Goal: Information Seeking & Learning: Learn about a topic

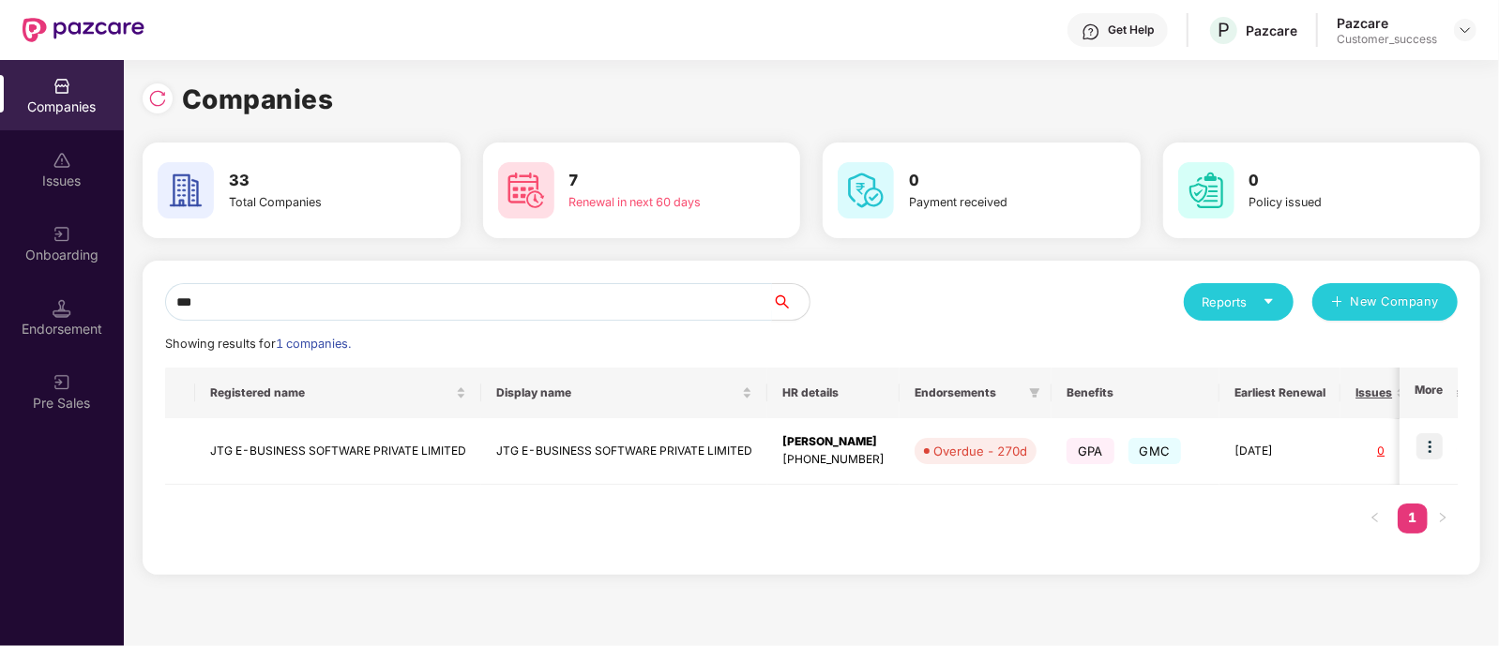
type input "*"
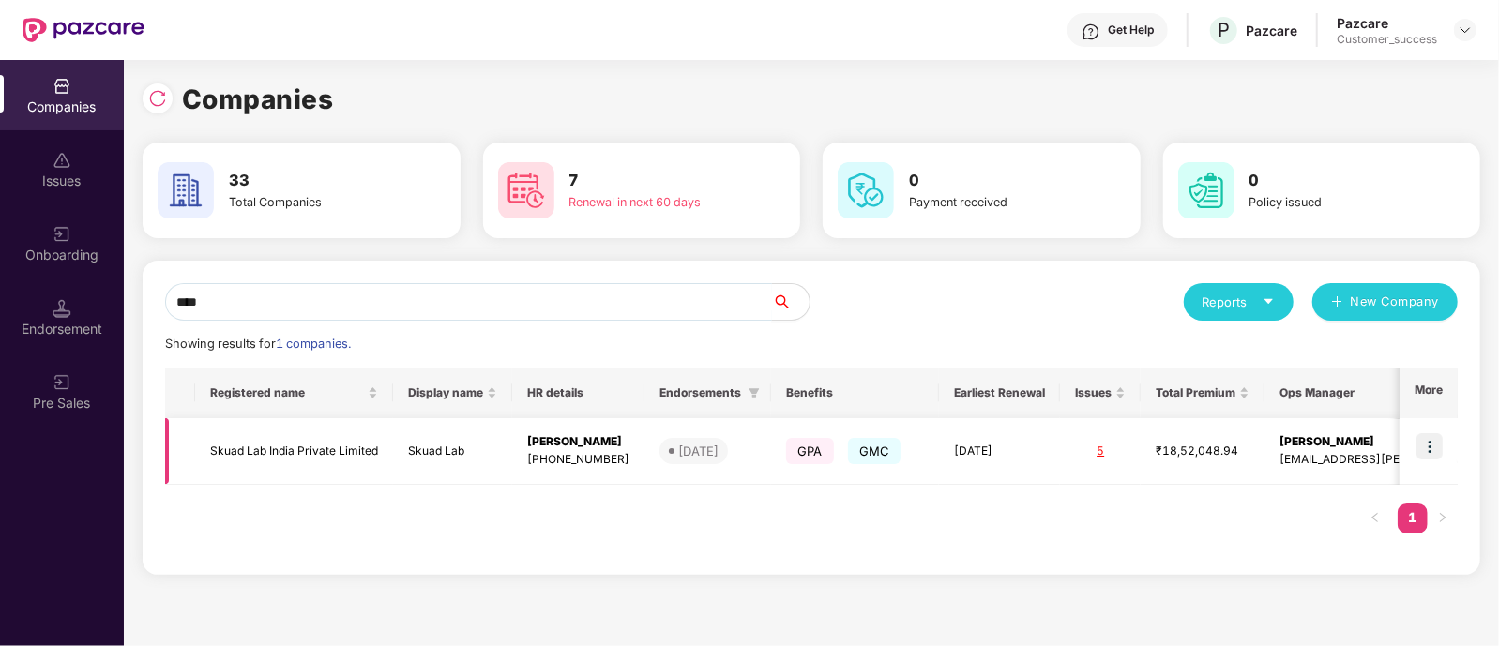
type input "****"
click at [1422, 452] on img at bounding box center [1430, 446] width 26 height 26
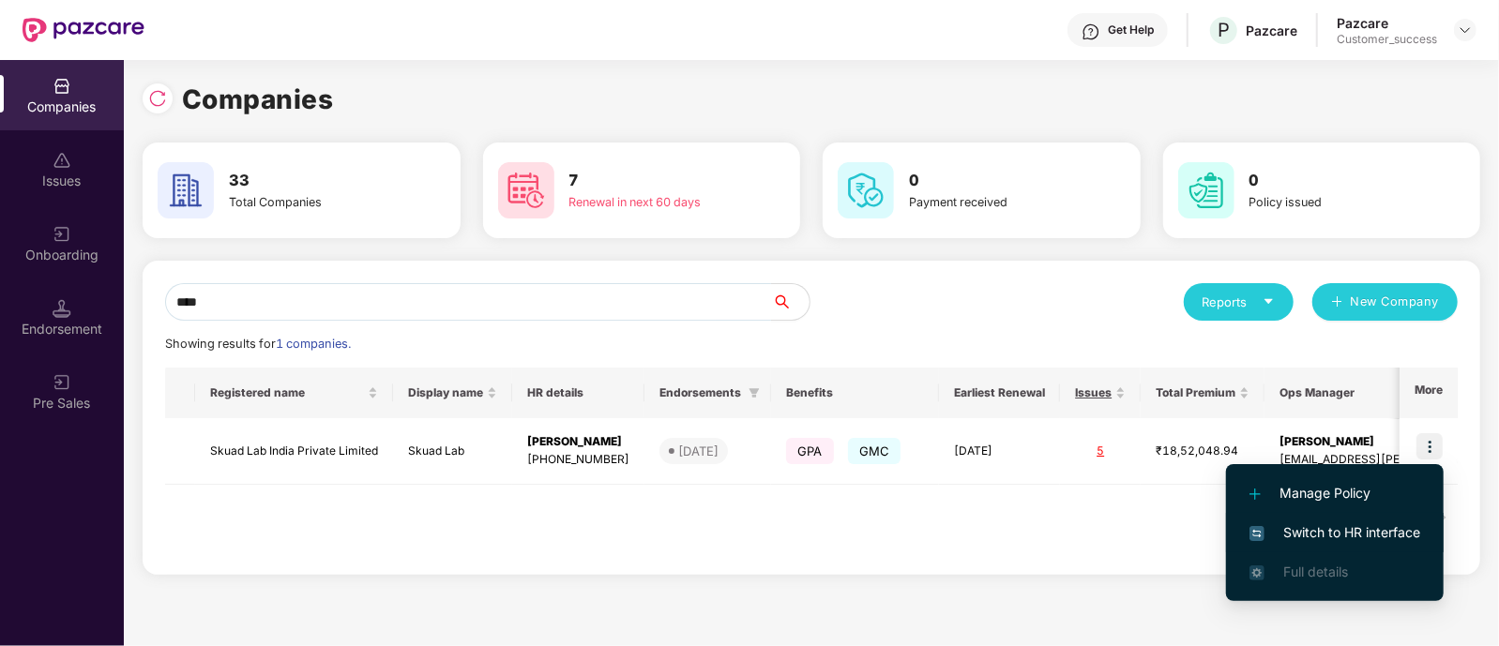
click at [1311, 524] on span "Switch to HR interface" at bounding box center [1335, 533] width 171 height 21
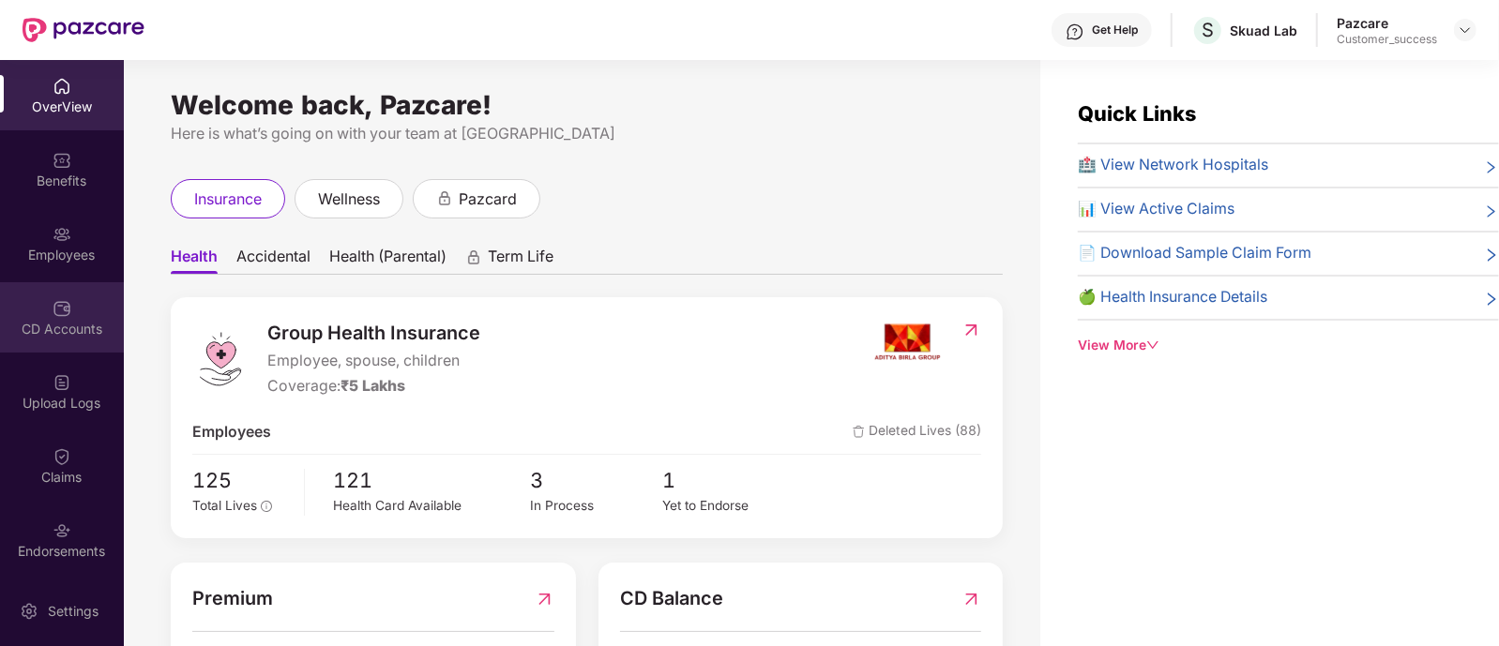
click at [69, 309] on div "CD Accounts" at bounding box center [62, 317] width 124 height 70
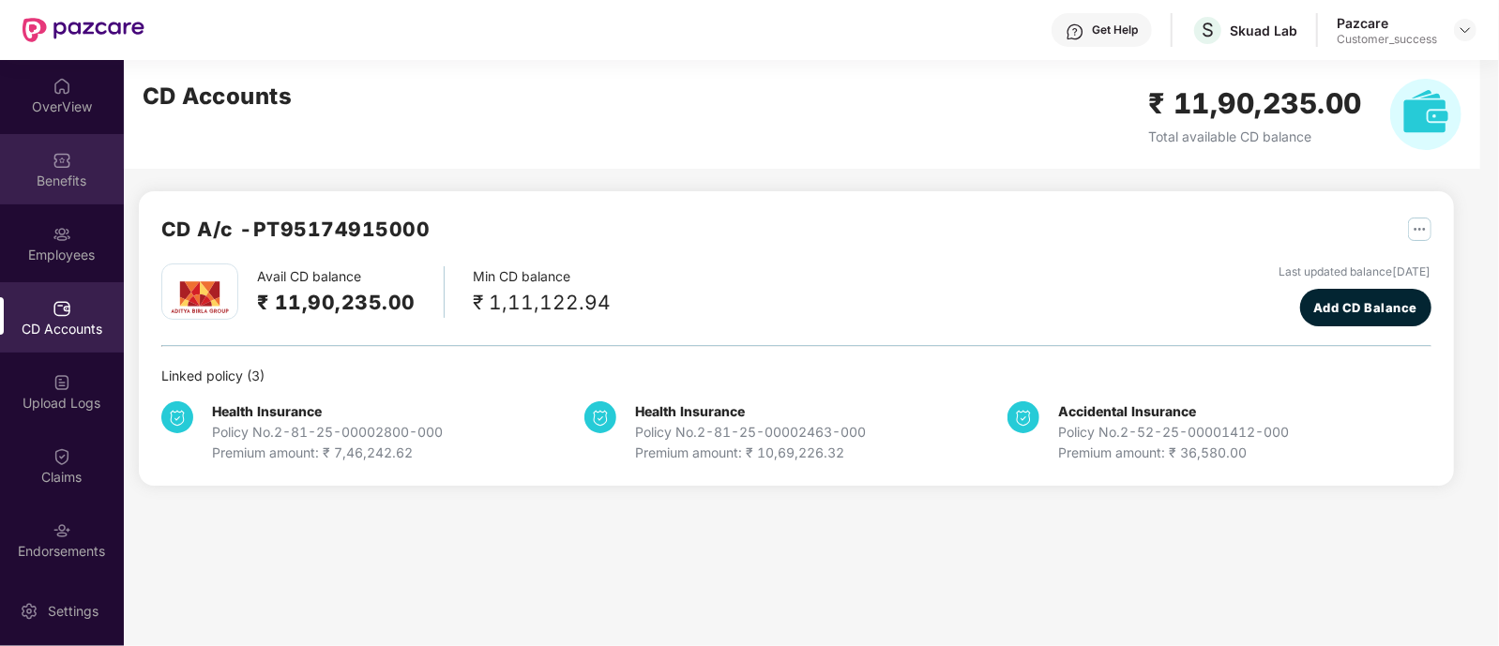
click at [64, 163] on img at bounding box center [62, 160] width 19 height 19
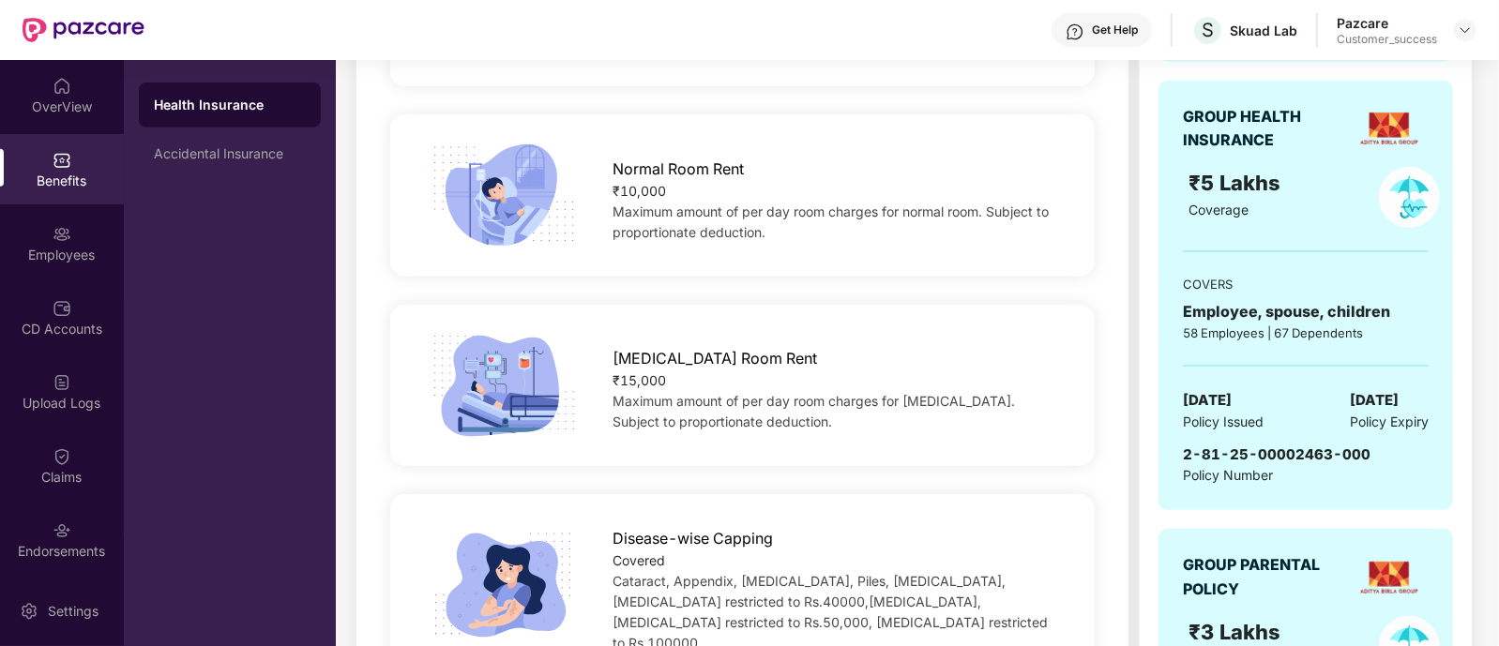
scroll to position [632, 0]
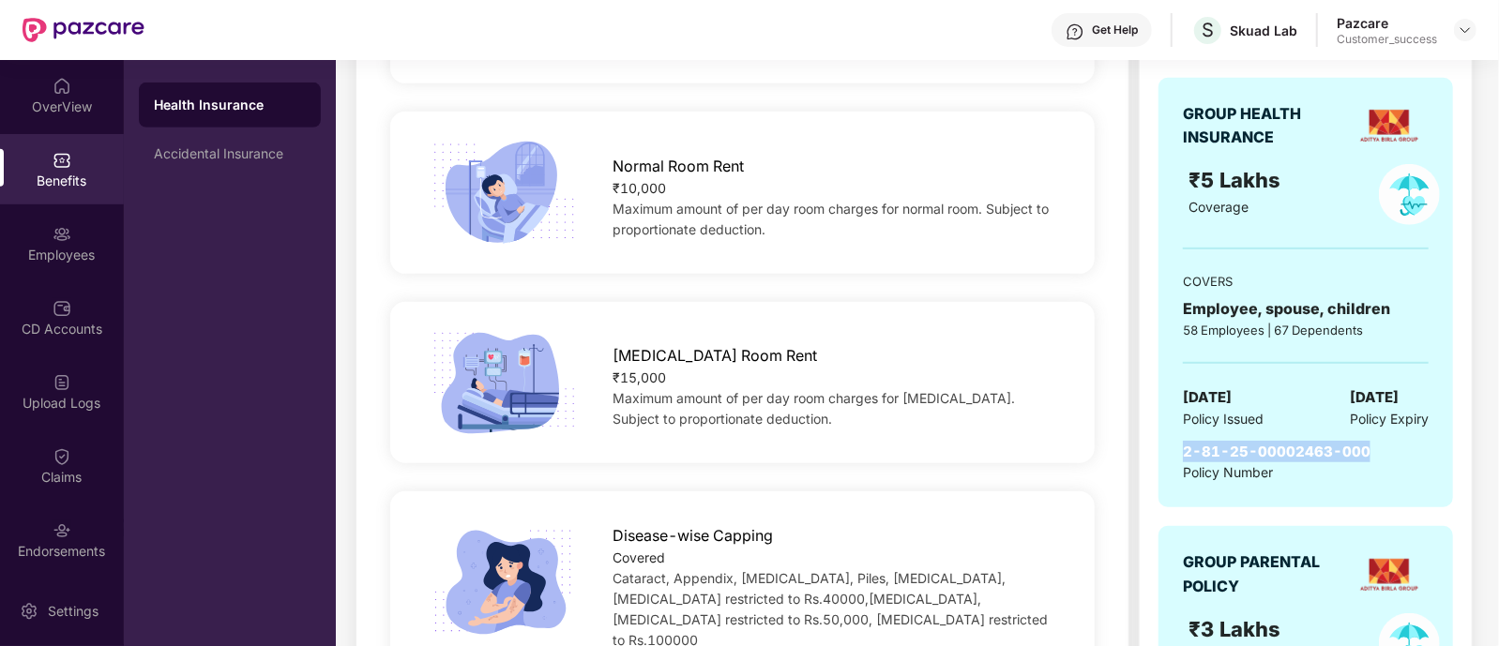
drag, startPoint x: 1183, startPoint y: 450, endPoint x: 1376, endPoint y: 440, distance: 192.6
click at [1376, 441] on div "2-81-25-00002463-000 Policy Number" at bounding box center [1306, 462] width 246 height 43
copy span "2-81-25-00002463-000"
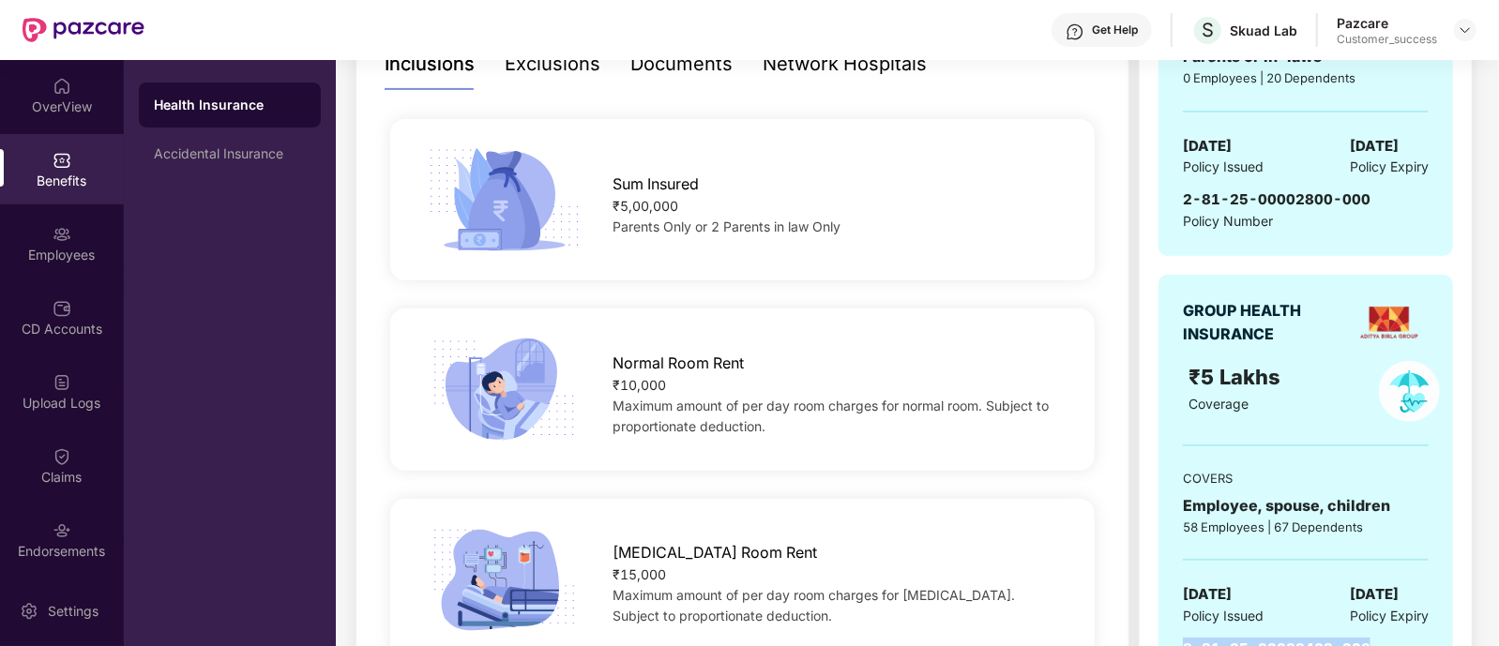
scroll to position [435, 0]
click at [1281, 256] on div "GROUP PARENTAL POLICY ₹5 Lakhs Coverage COVERS Parents or in-laws 0 Employees |…" at bounding box center [1306, 499] width 295 height 1346
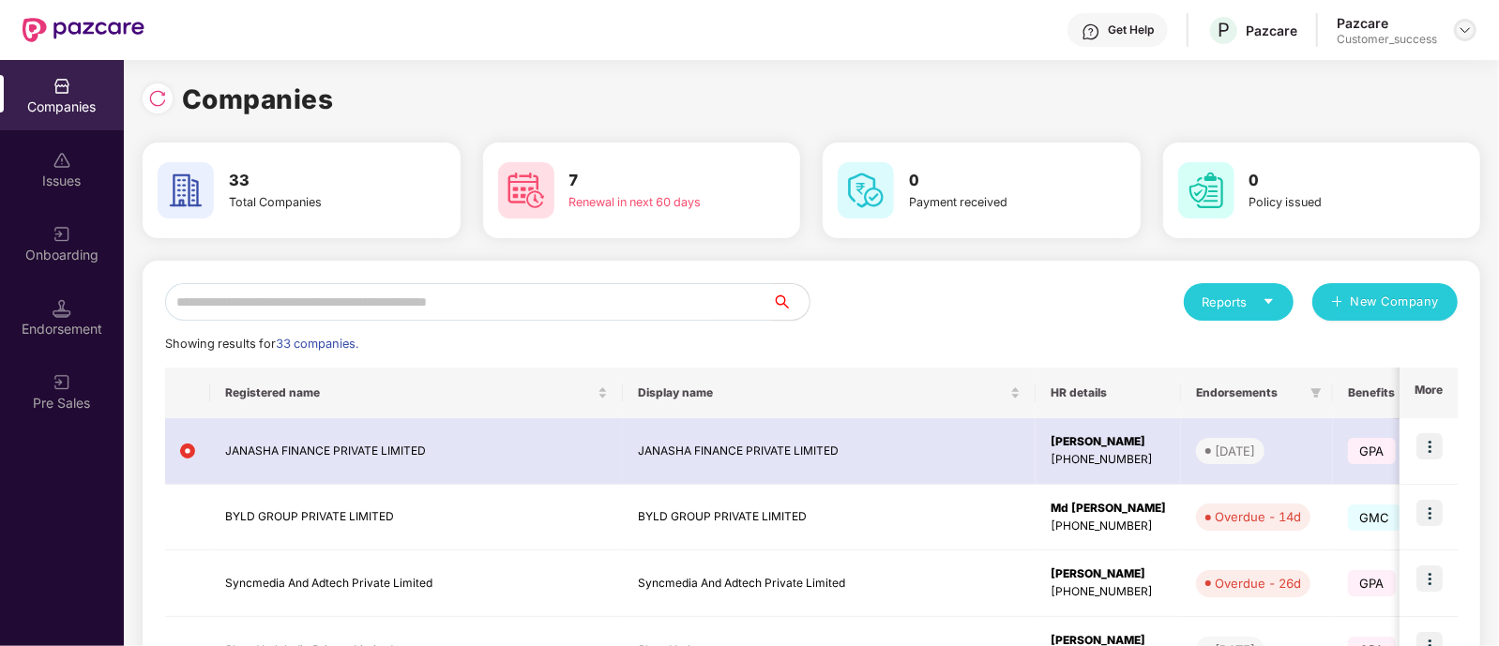
click at [1459, 30] on img at bounding box center [1465, 30] width 15 height 15
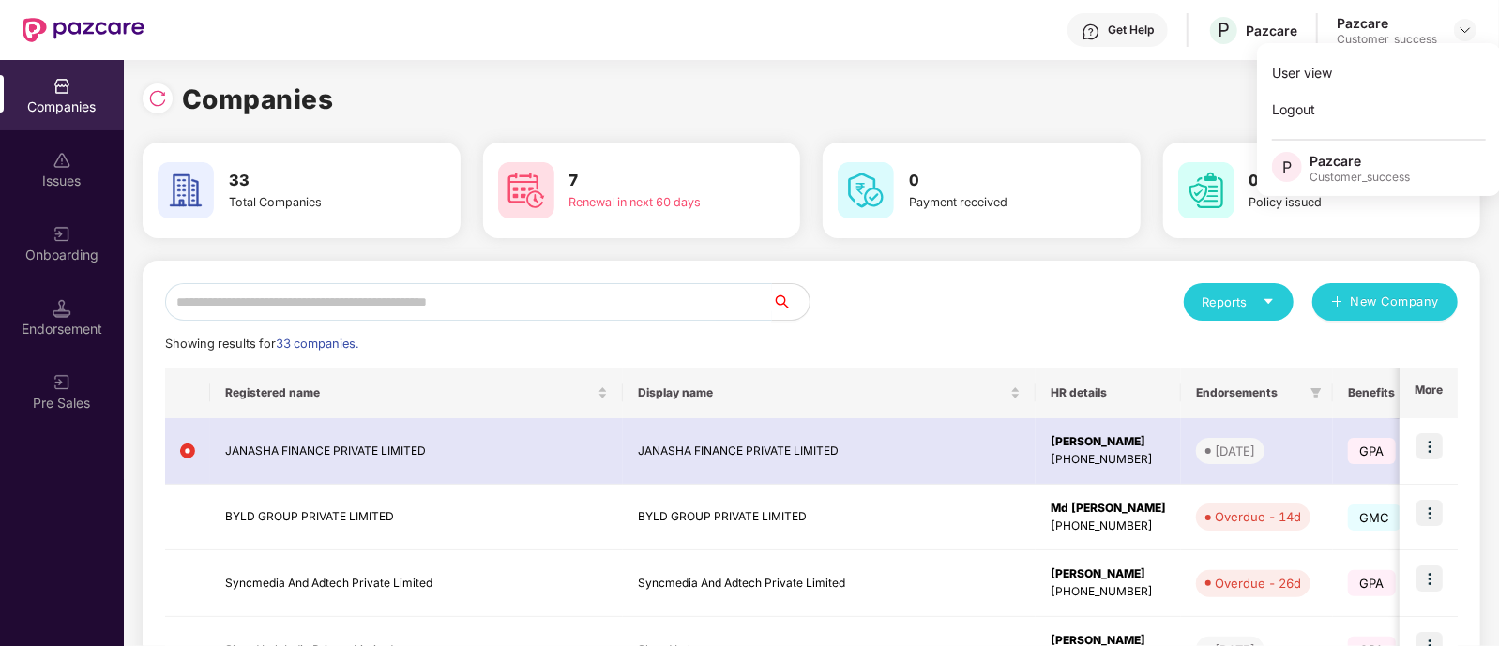
click at [679, 296] on input "text" at bounding box center [468, 302] width 607 height 38
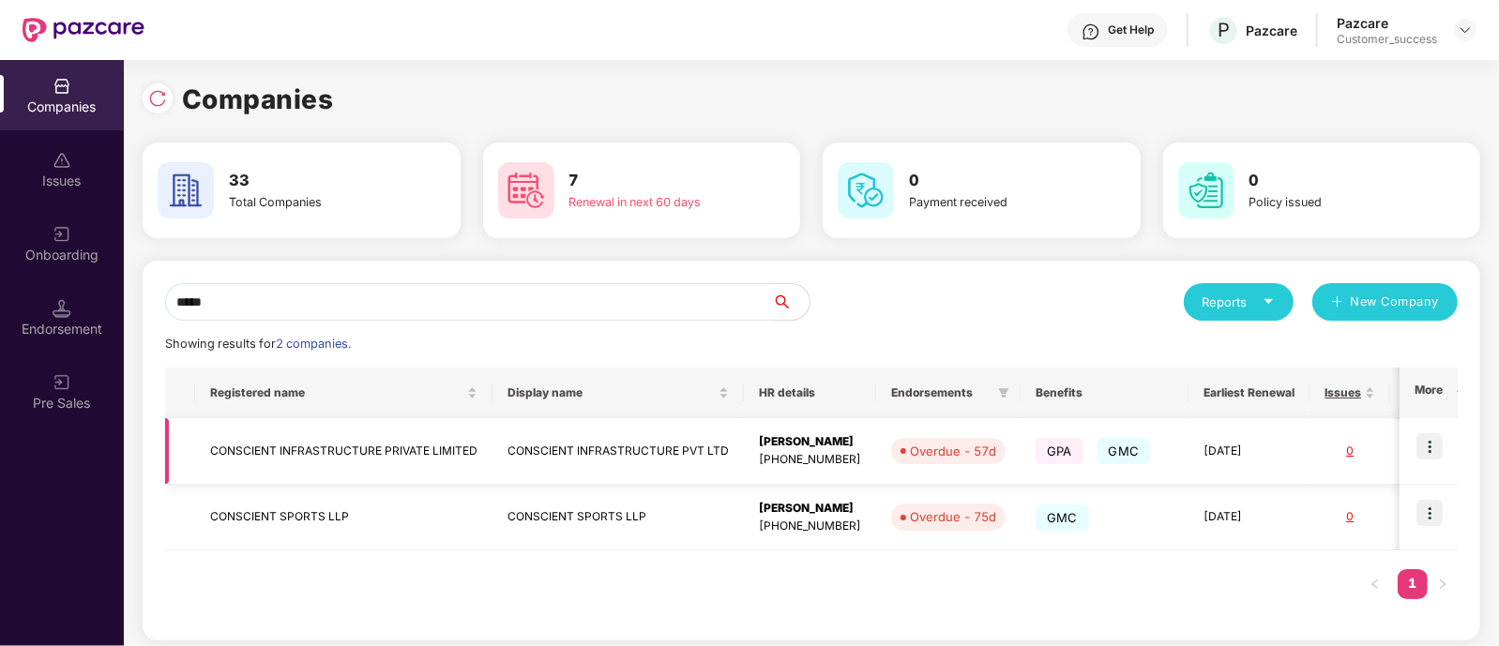
type input "*****"
click at [1437, 441] on img at bounding box center [1430, 446] width 26 height 26
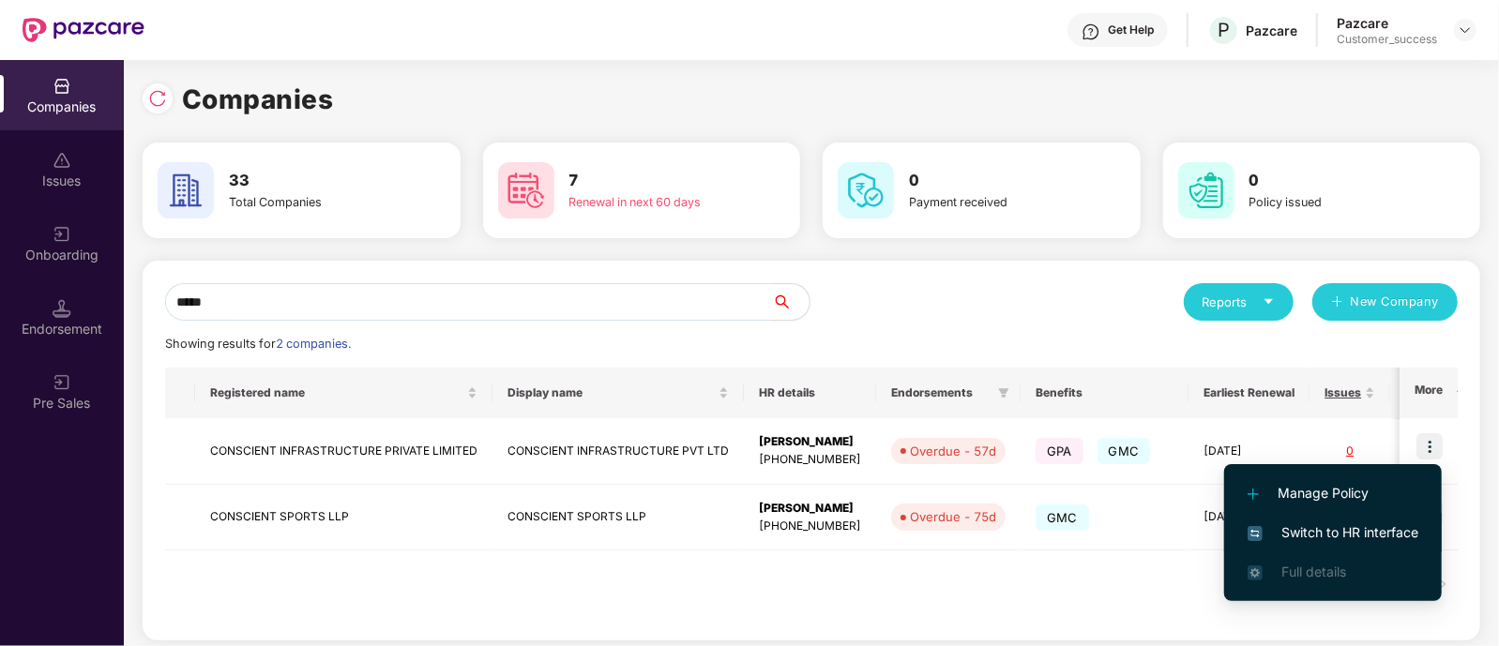
click at [1318, 523] on span "Switch to HR interface" at bounding box center [1333, 533] width 171 height 21
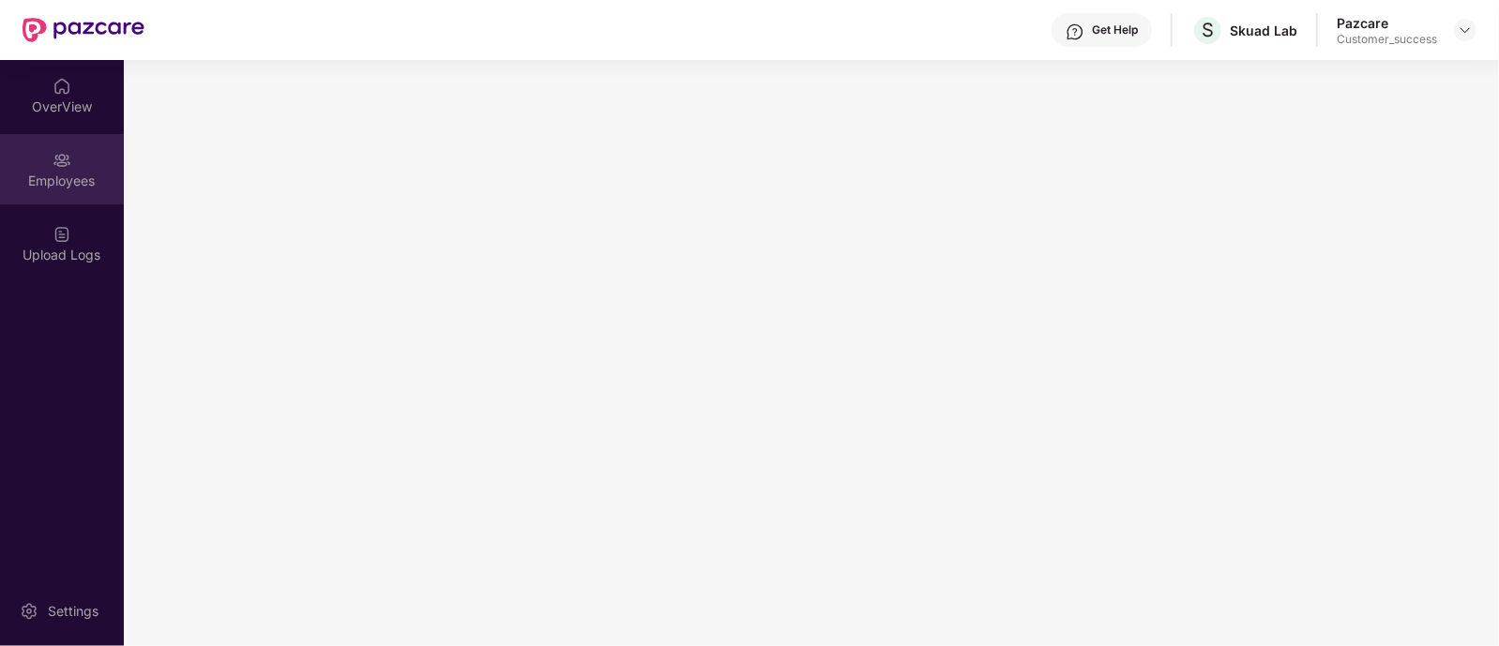
click at [66, 152] on img at bounding box center [62, 160] width 19 height 19
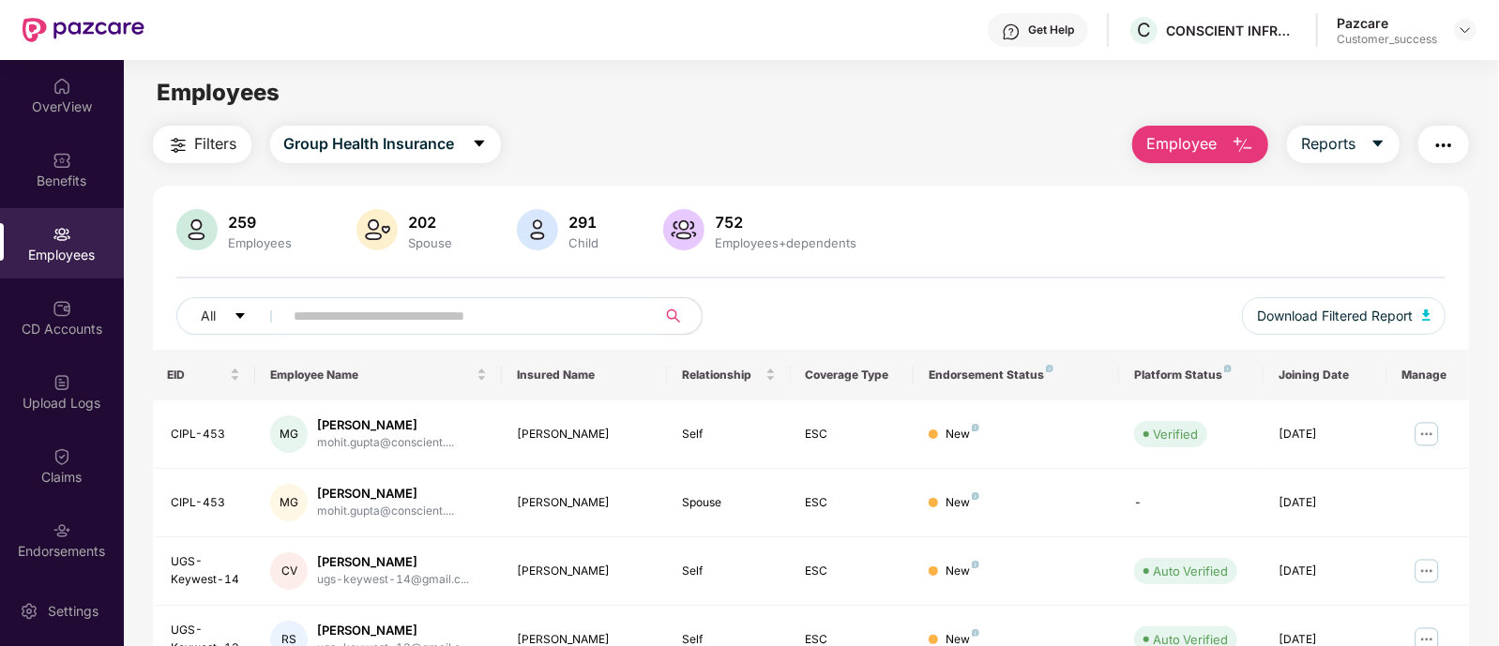
click at [527, 306] on input "text" at bounding box center [463, 316] width 337 height 28
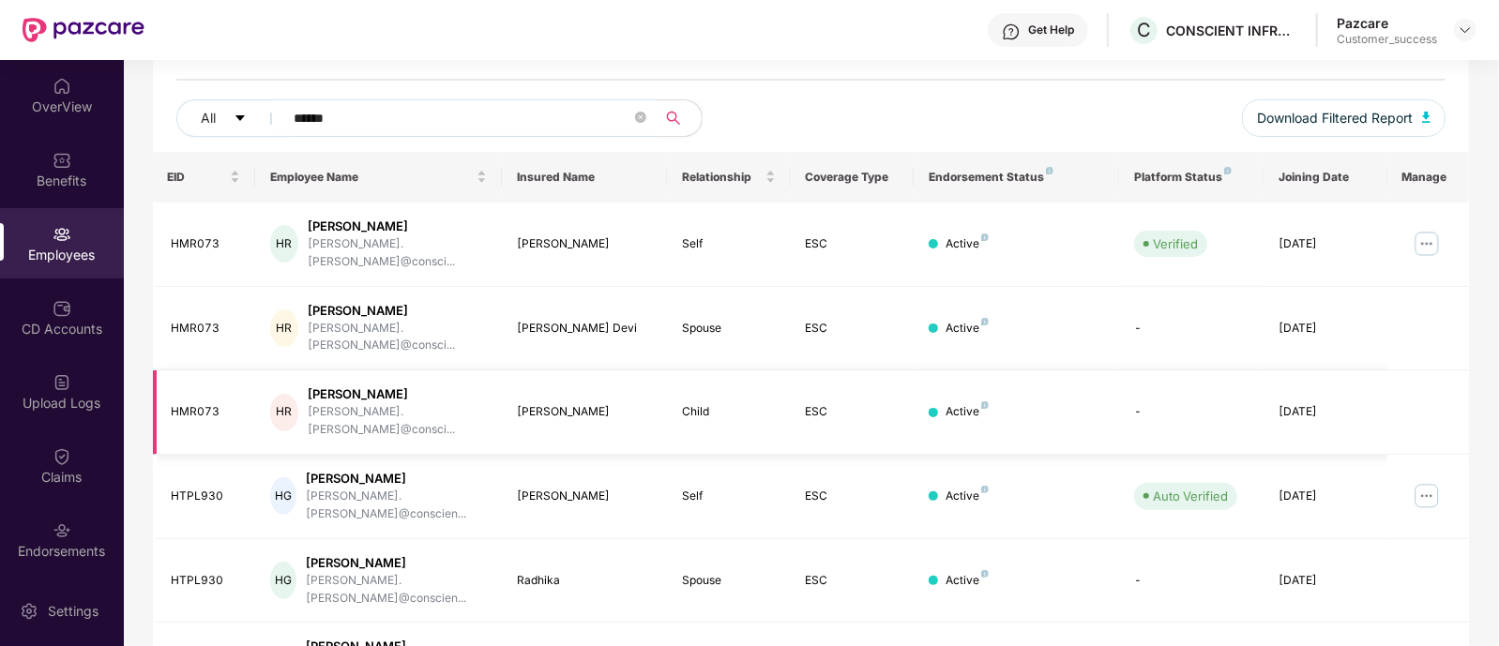
scroll to position [199, 0]
type input "******"
click at [1424, 480] on img at bounding box center [1427, 495] width 30 height 30
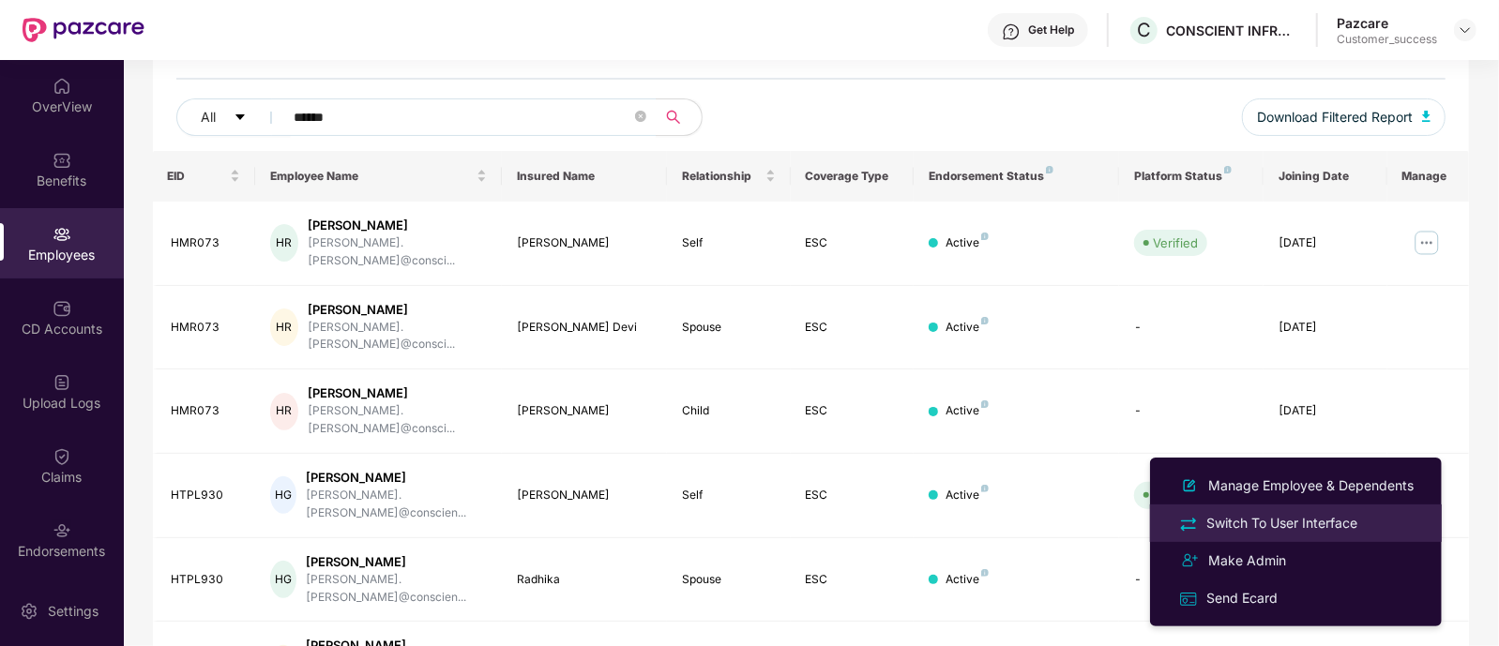
click at [1252, 510] on li "Switch To User Interface" at bounding box center [1296, 524] width 292 height 38
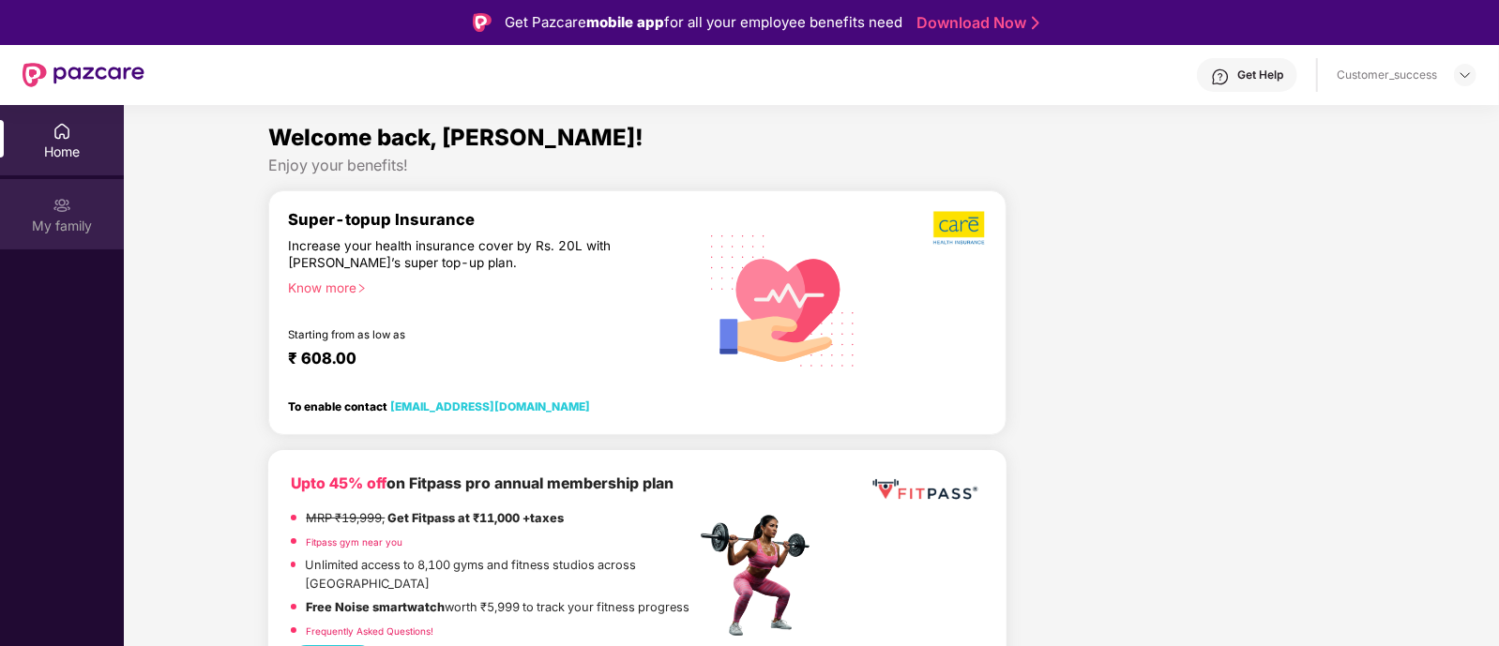
click at [103, 227] on div "My family" at bounding box center [62, 226] width 124 height 19
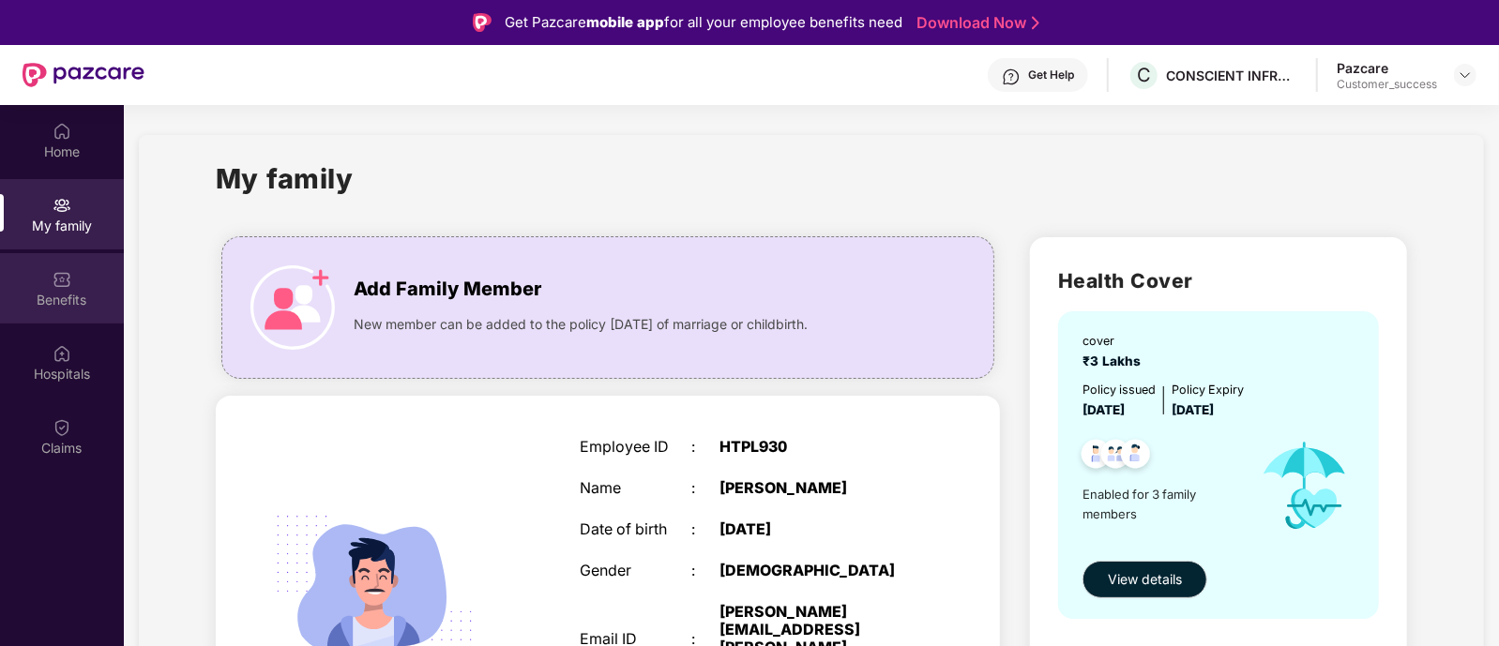
click at [78, 298] on div "Benefits" at bounding box center [62, 300] width 124 height 19
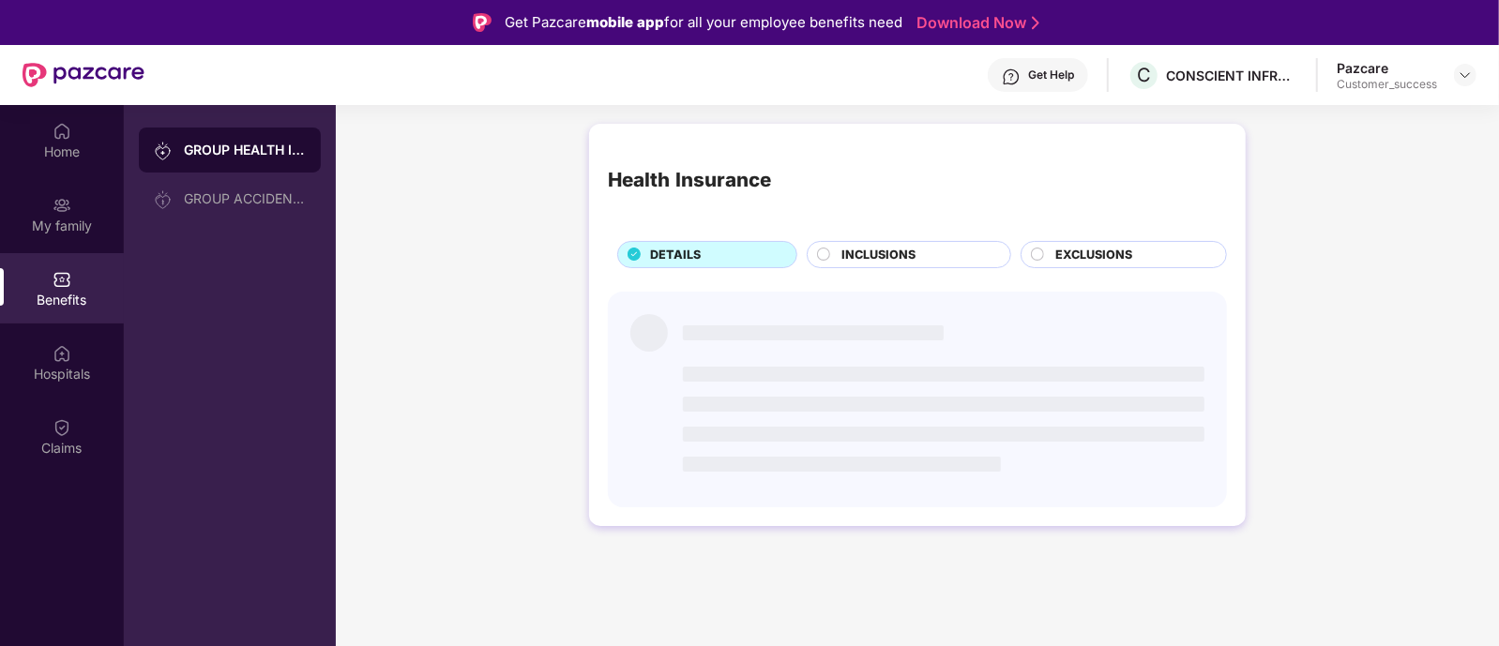
click at [844, 264] on span "INCLUSIONS" at bounding box center [880, 255] width 74 height 19
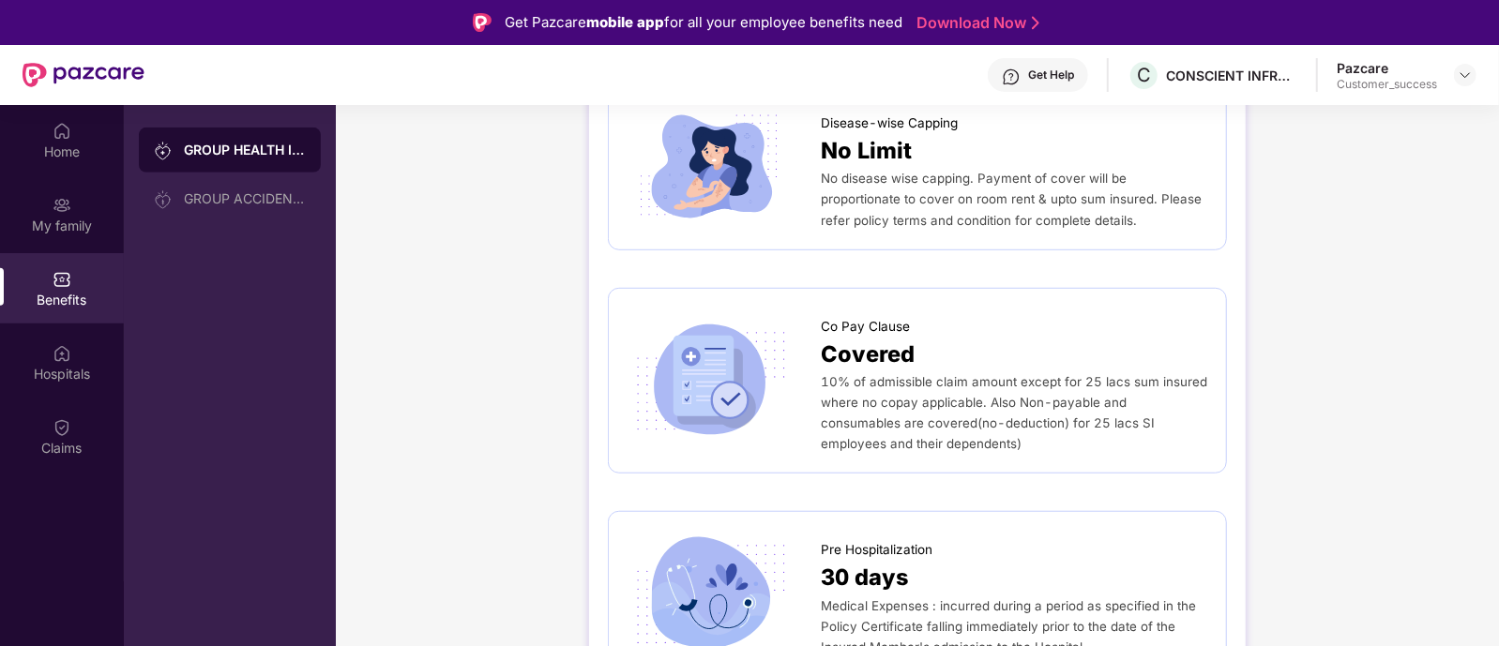
scroll to position [797, 0]
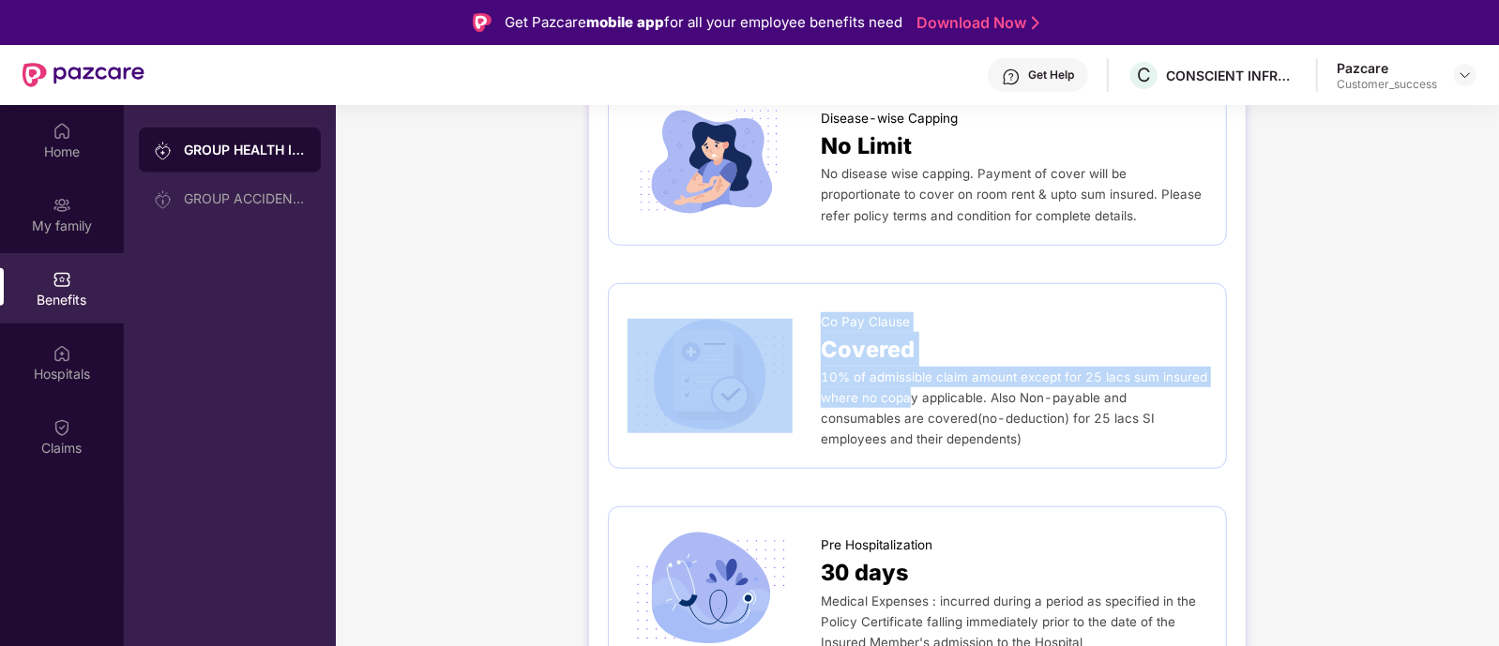
drag, startPoint x: 819, startPoint y: 379, endPoint x: 906, endPoint y: 391, distance: 88.1
click at [906, 391] on div "Co Pay Clause Covered 10% of admissible claim amount except for 25 lacs sum ins…" at bounding box center [918, 376] width 580 height 147
click at [906, 391] on span "10% of admissible claim amount except for 25 lacs sum insured where no copay ap…" at bounding box center [1014, 408] width 387 height 77
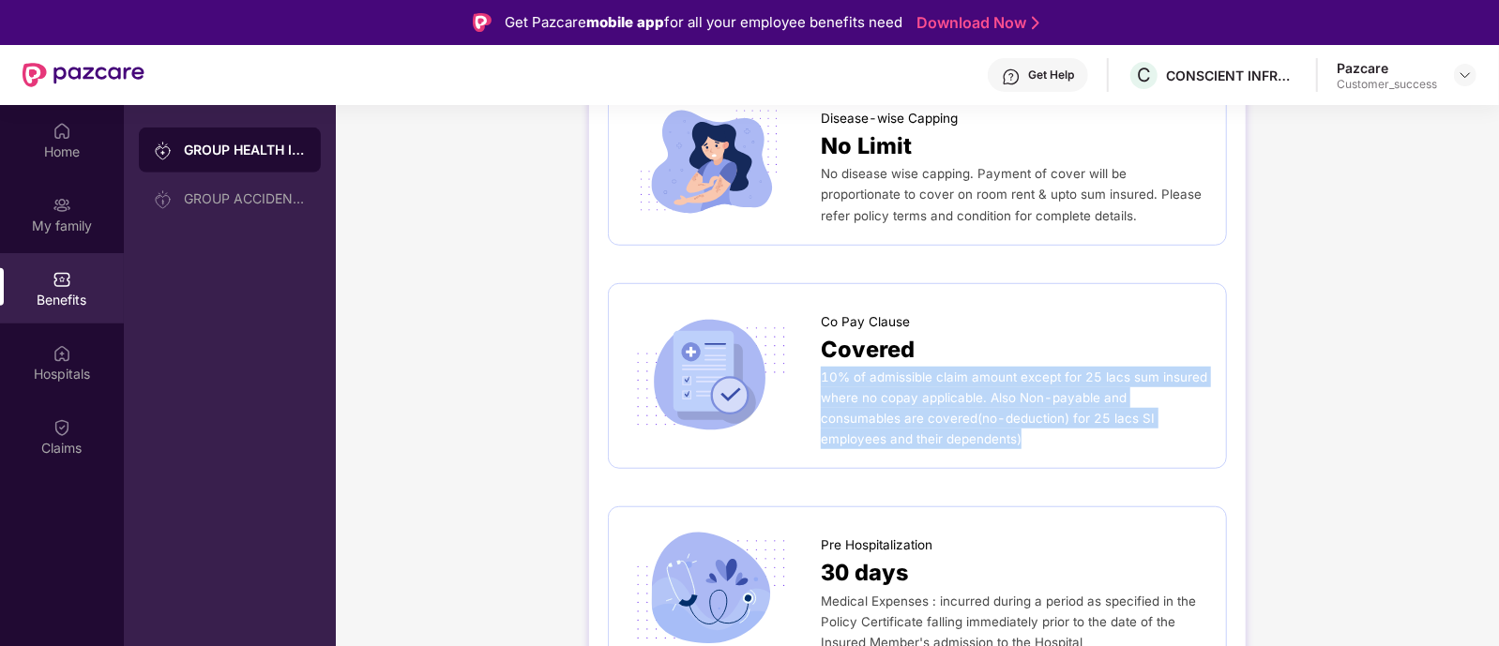
drag, startPoint x: 824, startPoint y: 376, endPoint x: 1047, endPoint y: 443, distance: 233.0
click at [1047, 443] on div "10% of admissible claim amount except for 25 lacs sum insured where no copay ap…" at bounding box center [1014, 408] width 387 height 83
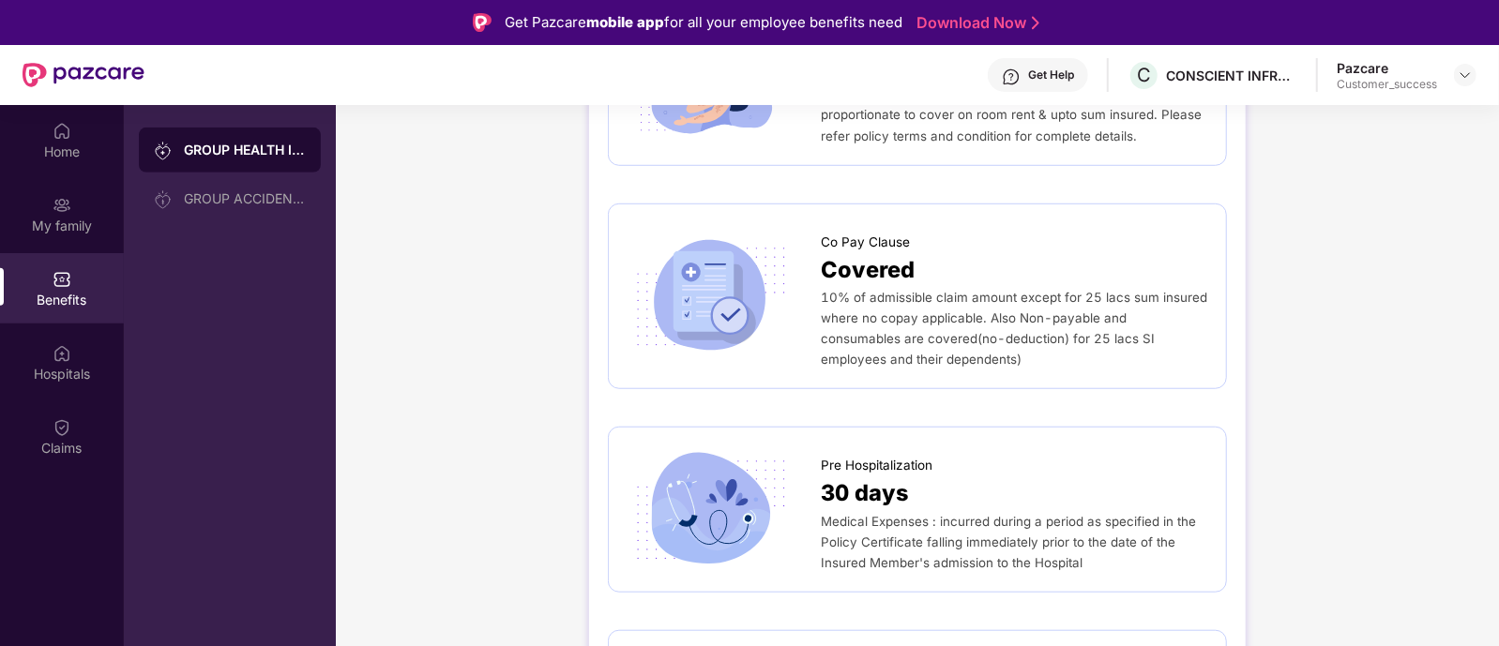
scroll to position [919, 0]
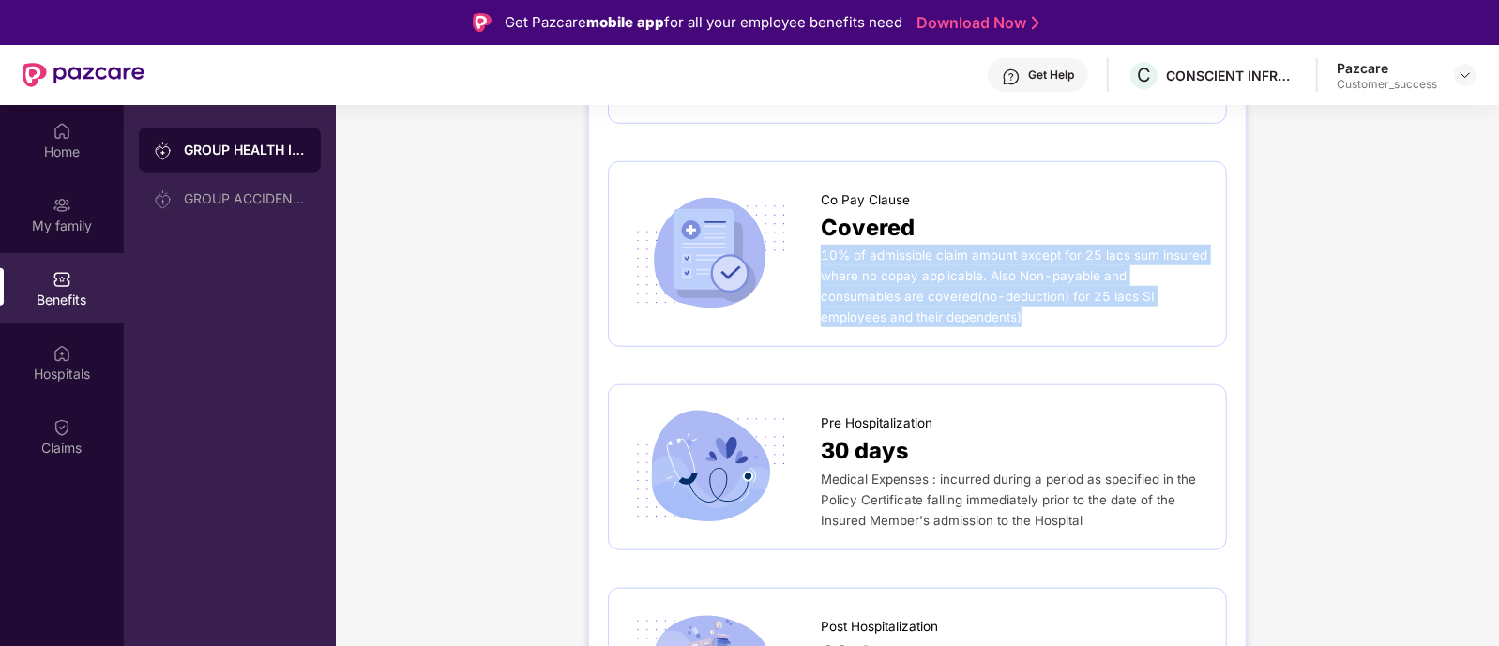
drag, startPoint x: 821, startPoint y: 251, endPoint x: 894, endPoint y: 320, distance: 100.9
click at [894, 320] on span "10% of admissible claim amount except for 25 lacs sum insured where no copay ap…" at bounding box center [1014, 286] width 387 height 77
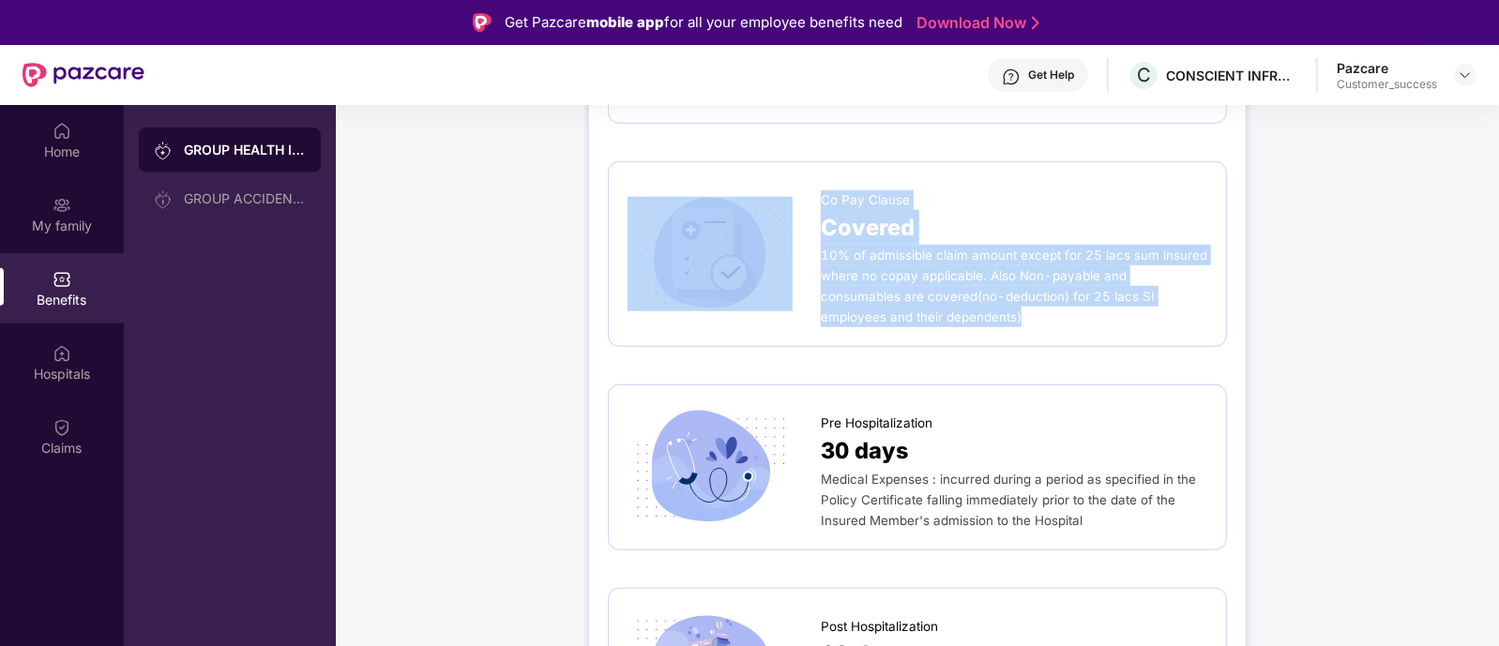
drag, startPoint x: 894, startPoint y: 320, endPoint x: 818, endPoint y: 254, distance: 100.4
click at [818, 254] on div "Co Pay Clause Covered 10% of admissible claim amount except for 25 lacs sum ins…" at bounding box center [918, 254] width 580 height 147
click at [826, 260] on span "10% of admissible claim amount except for 25 lacs sum insured where no copay ap…" at bounding box center [1014, 286] width 387 height 77
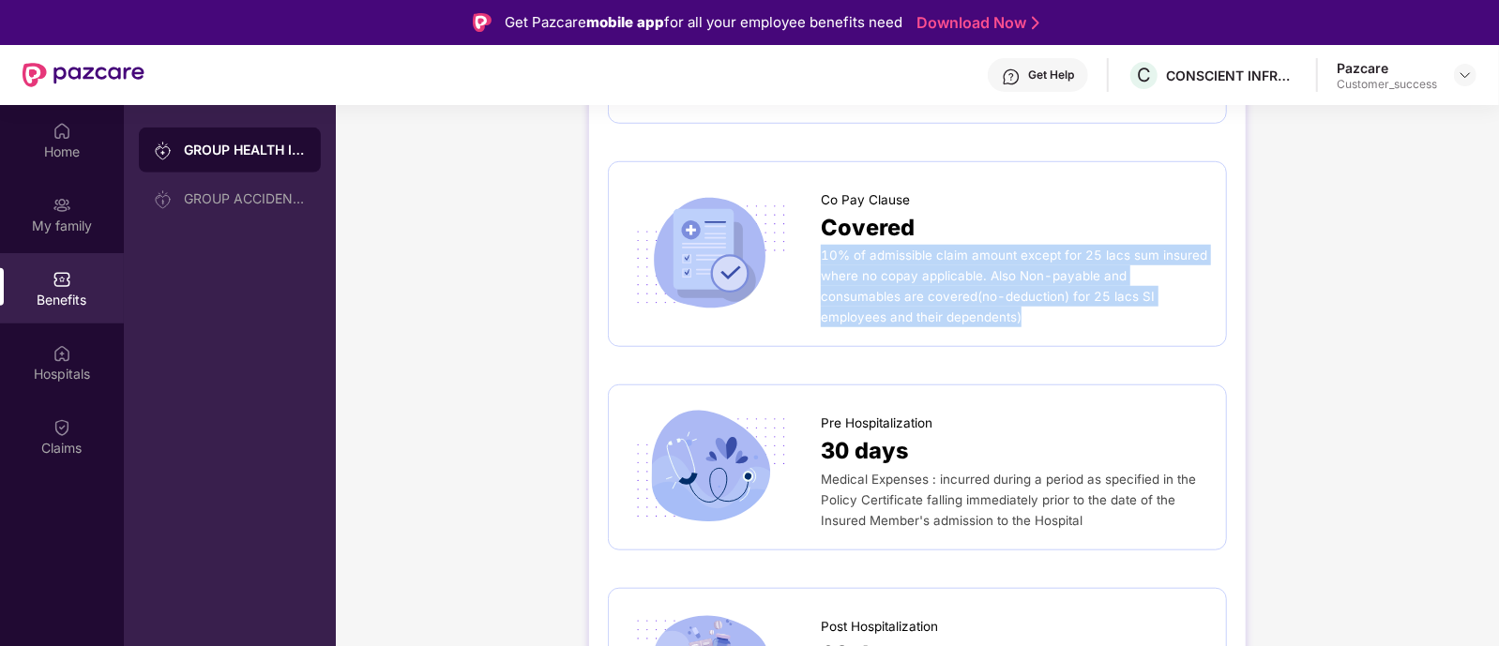
drag, startPoint x: 821, startPoint y: 252, endPoint x: 906, endPoint y: 337, distance: 120.1
click at [906, 337] on div "Co Pay Clause Covered 10% of admissible claim amount except for 25 lacs sum ins…" at bounding box center [917, 254] width 619 height 187
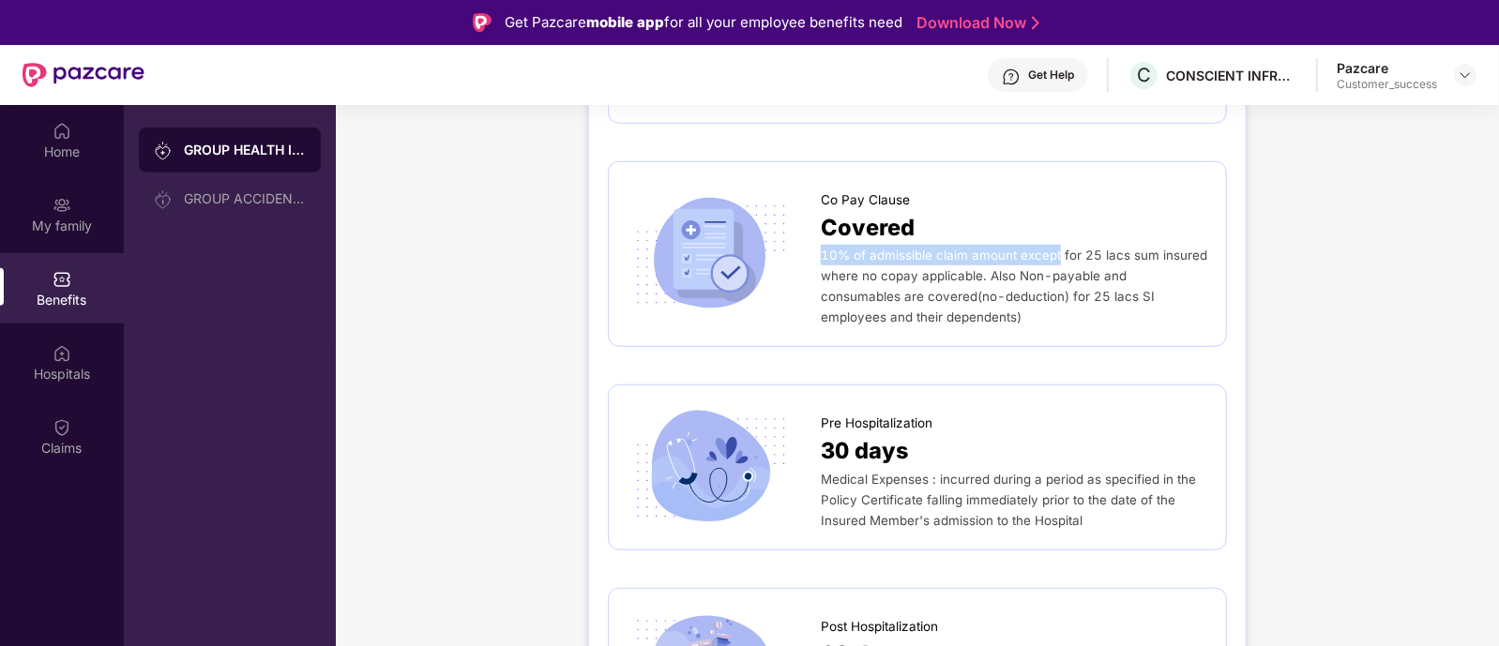
drag, startPoint x: 821, startPoint y: 251, endPoint x: 1057, endPoint y: 258, distance: 236.5
click at [1057, 258] on span "10% of admissible claim amount except for 25 lacs sum insured where no copay ap…" at bounding box center [1014, 286] width 387 height 77
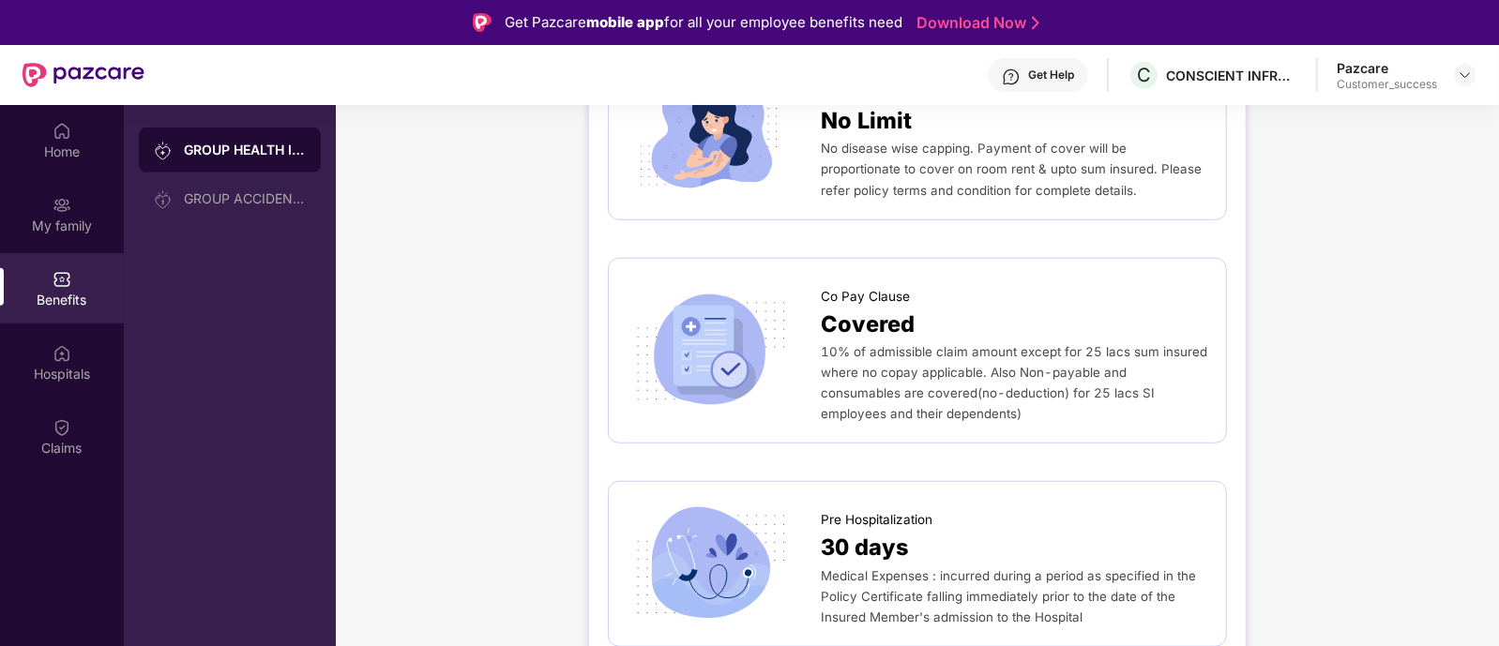
scroll to position [820, 0]
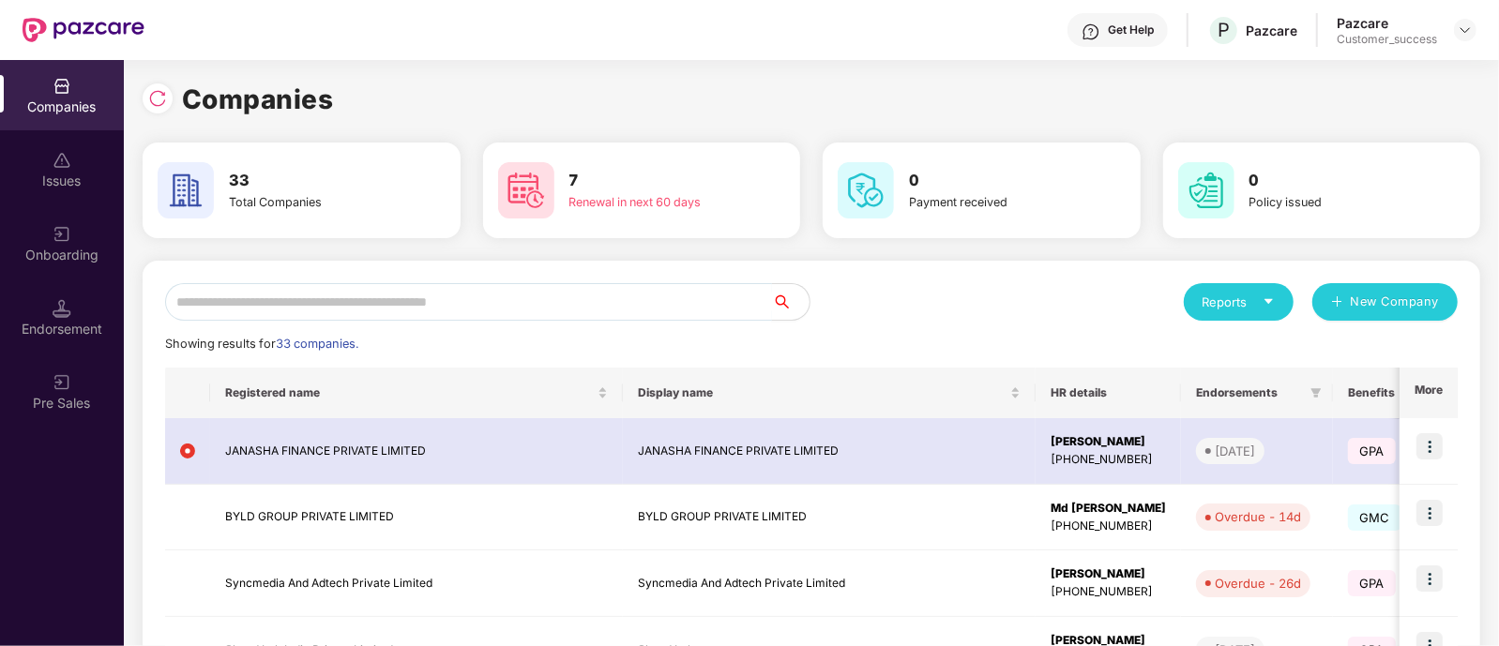
click at [459, 299] on input "text" at bounding box center [468, 302] width 607 height 38
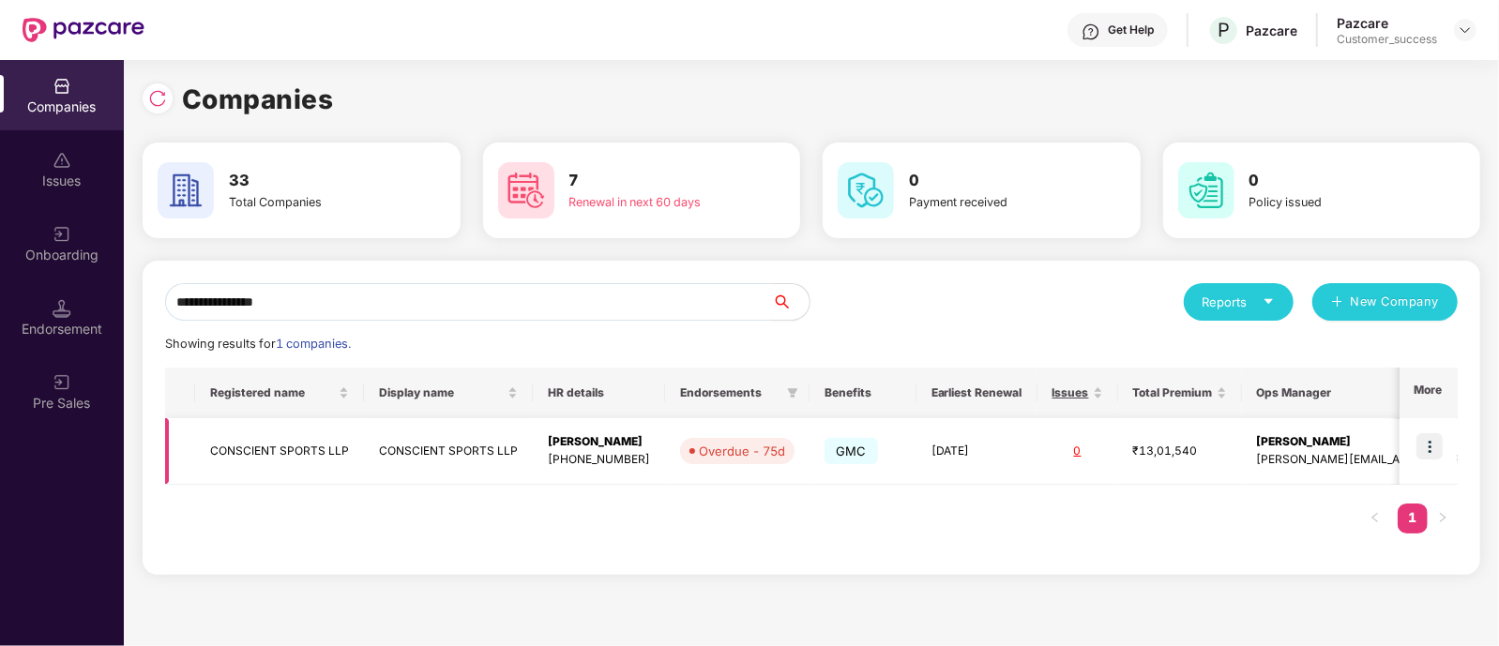
type input "**********"
click at [1423, 445] on img at bounding box center [1430, 446] width 26 height 26
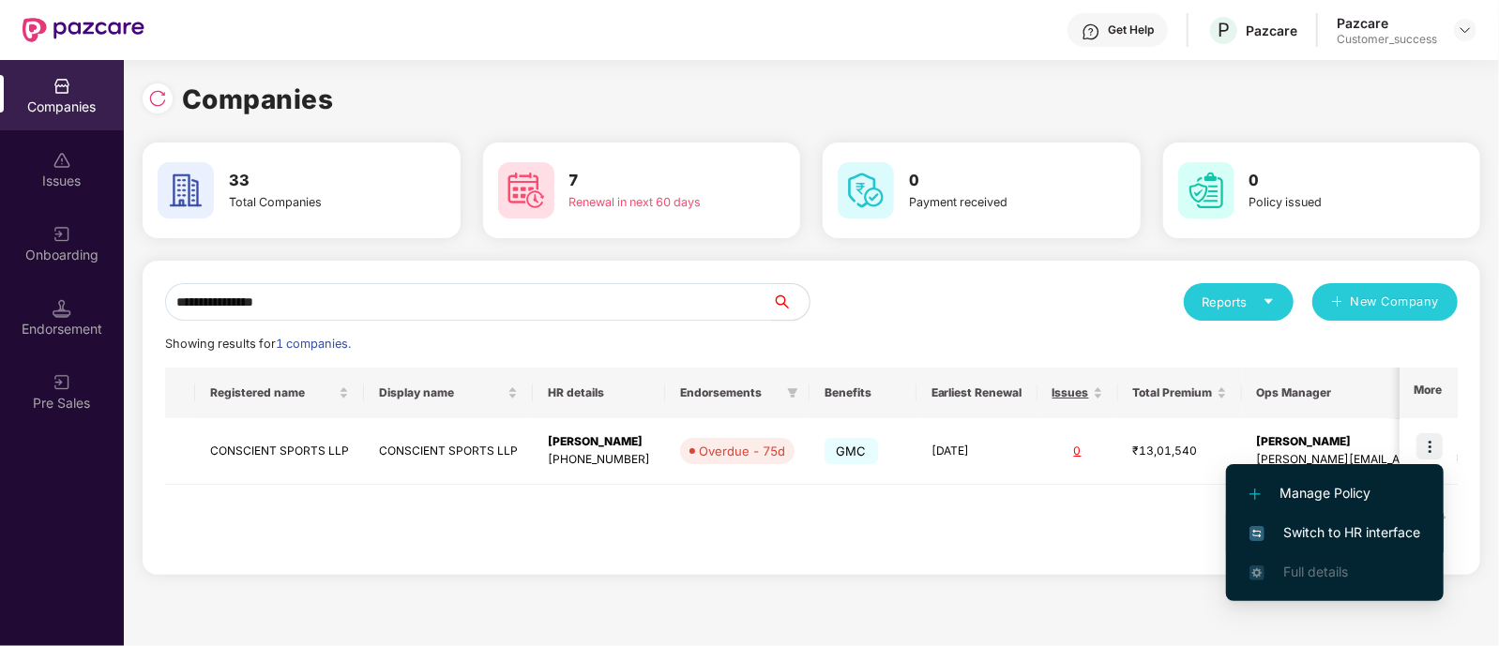
click at [1350, 525] on span "Switch to HR interface" at bounding box center [1335, 533] width 171 height 21
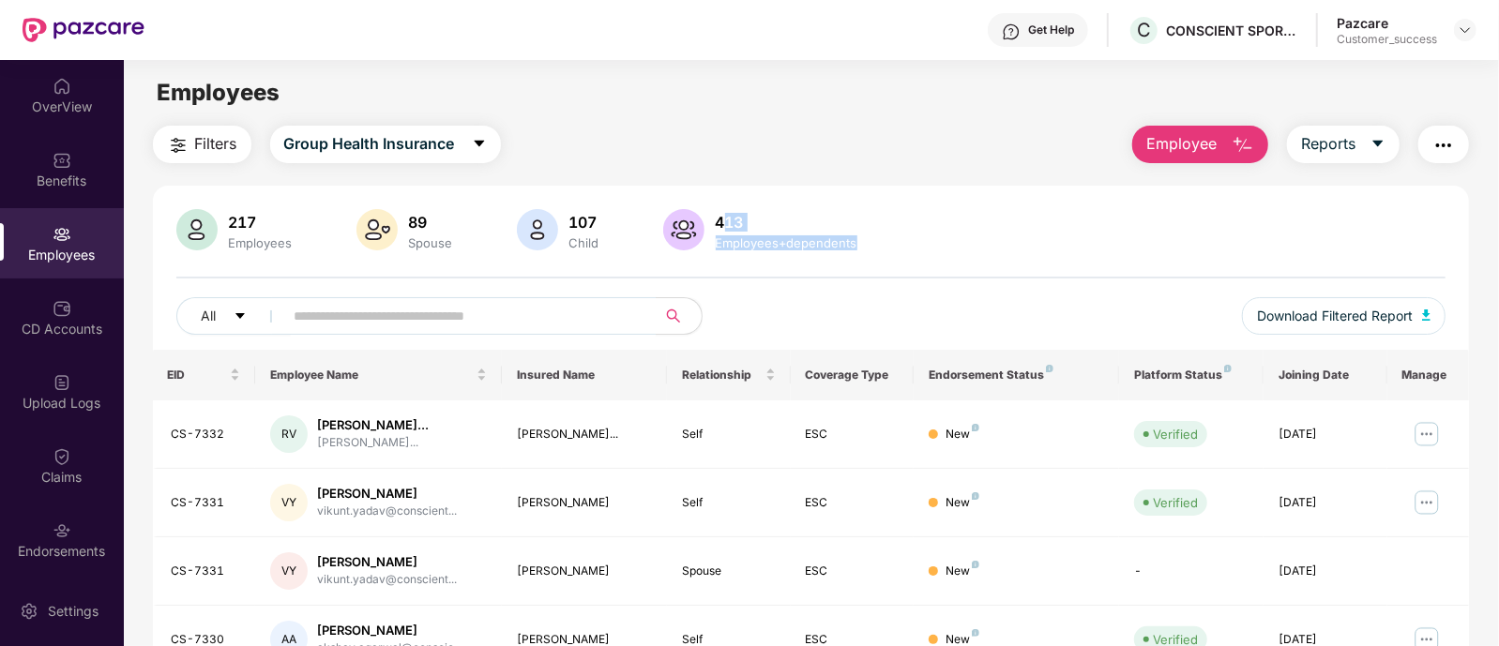
drag, startPoint x: 855, startPoint y: 248, endPoint x: 725, endPoint y: 222, distance: 131.9
click at [725, 222] on div "413 Employees+dependents" at bounding box center [786, 230] width 157 height 39
click at [725, 222] on div "413" at bounding box center [786, 222] width 149 height 19
